Goal: Navigation & Orientation: Understand site structure

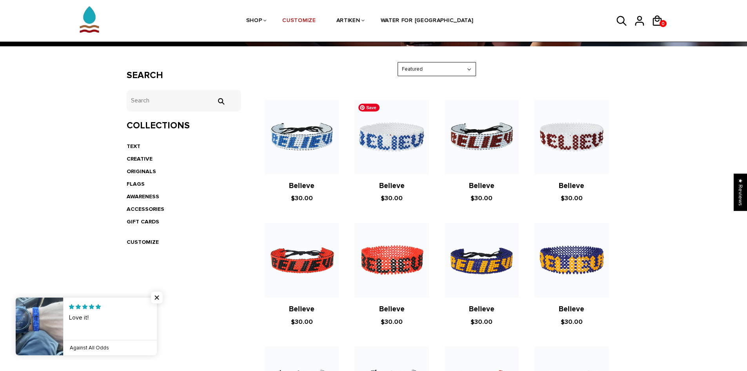
scroll to position [118, 0]
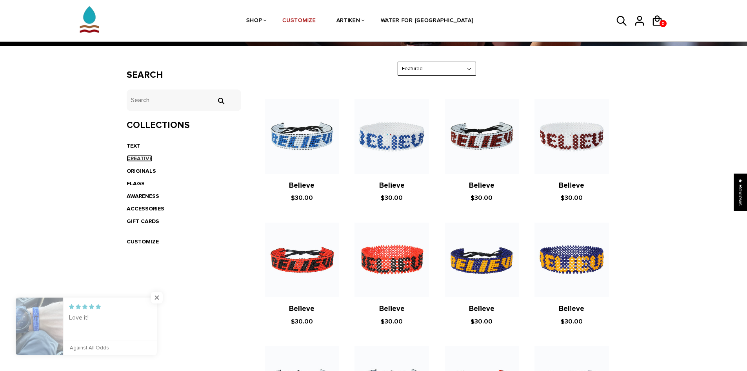
click at [143, 160] on link "CREATIVE" at bounding box center [140, 158] width 26 height 7
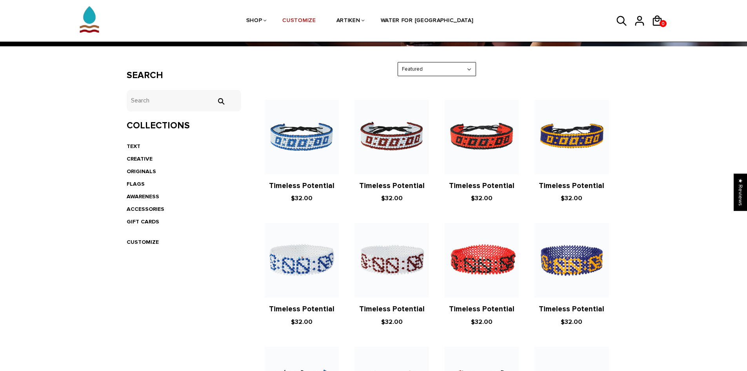
scroll to position [118, 0]
click at [145, 195] on link "AWARENESS" at bounding box center [143, 196] width 33 height 7
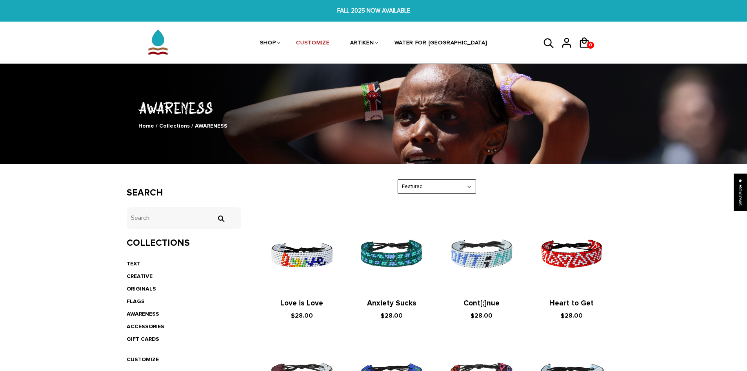
scroll to position [78, 0]
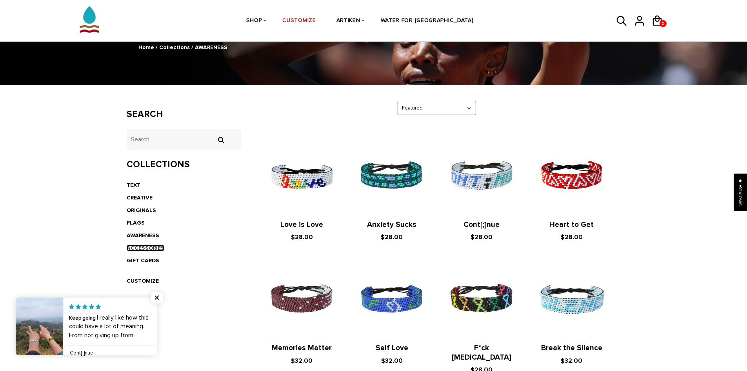
click at [157, 246] on link "ACCESSORIES" at bounding box center [146, 247] width 38 height 7
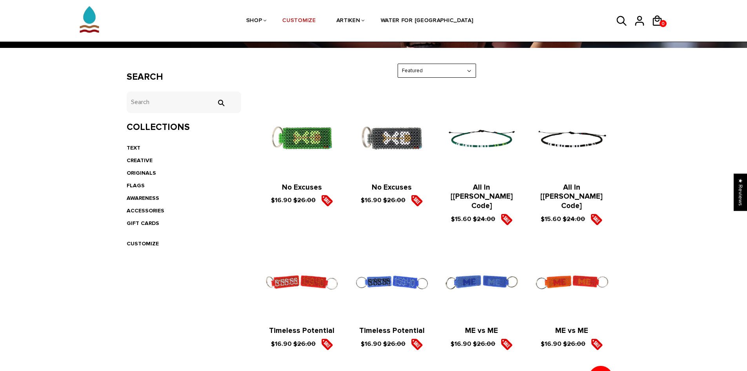
scroll to position [78, 0]
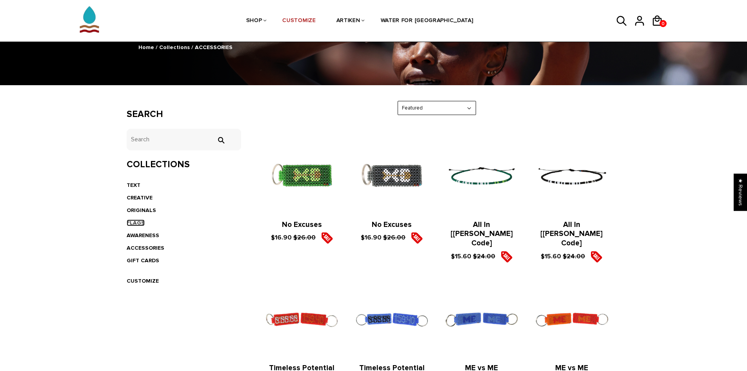
click at [132, 223] on link "FLAGS" at bounding box center [136, 222] width 18 height 7
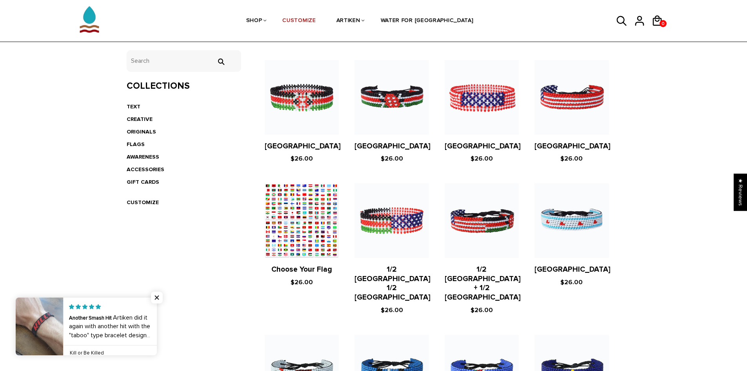
scroll to position [118, 0]
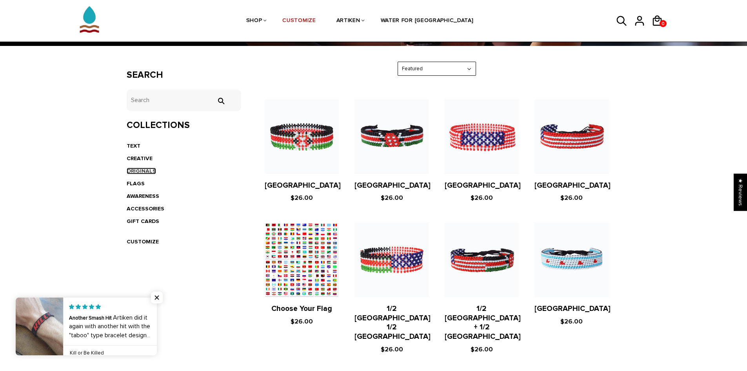
click at [141, 172] on link "ORIGINALS" at bounding box center [141, 171] width 29 height 7
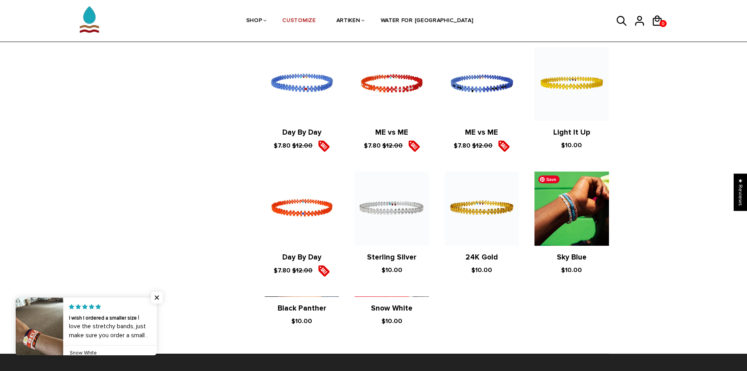
scroll to position [549, 0]
